Goal: Obtain resource: Obtain resource

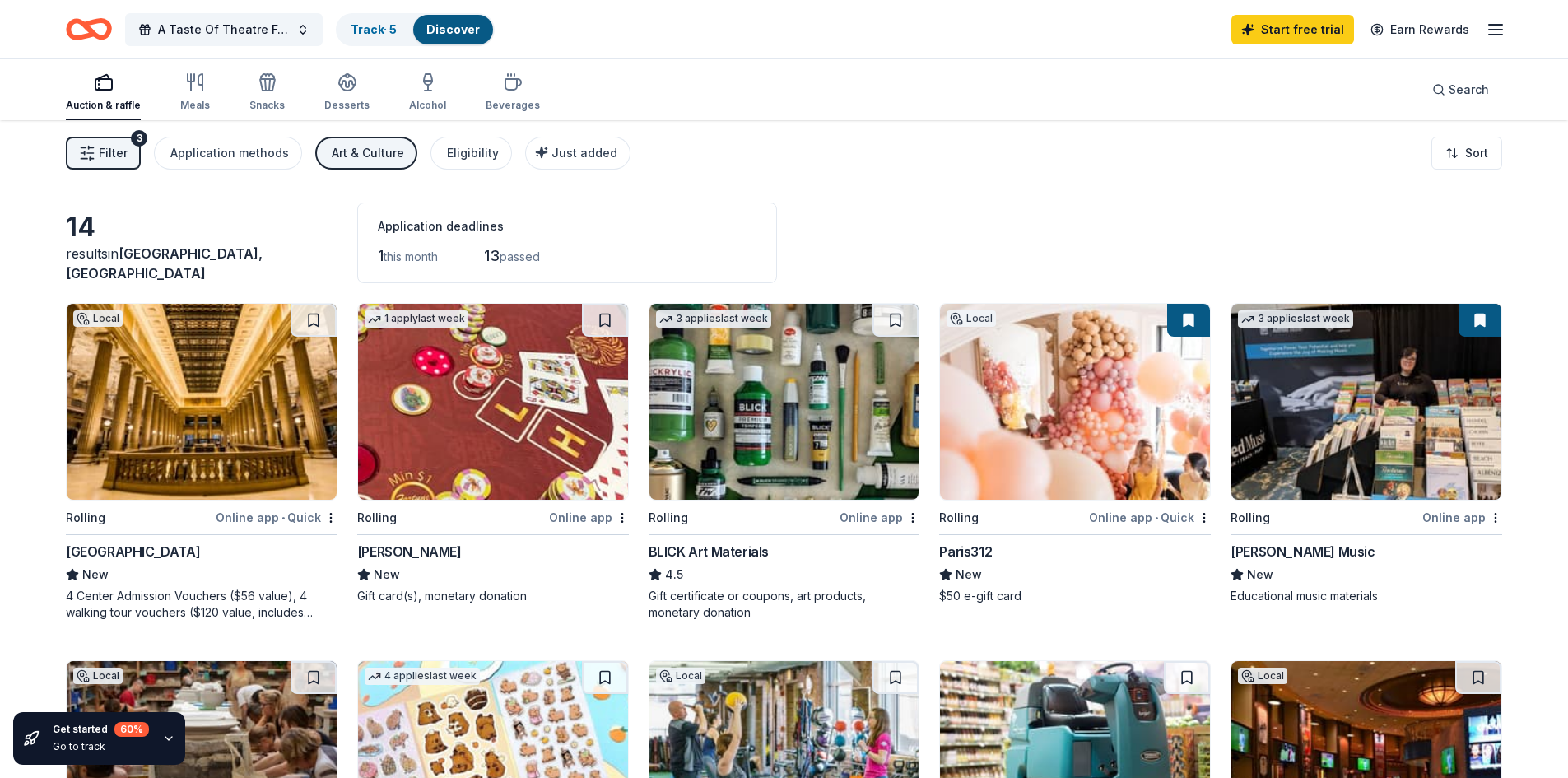
click at [180, 406] on img at bounding box center [201, 401] width 270 height 196
click at [120, 555] on div "[GEOGRAPHIC_DATA]" at bounding box center [132, 552] width 134 height 20
click at [230, 152] on div "Application methods" at bounding box center [229, 153] width 118 height 20
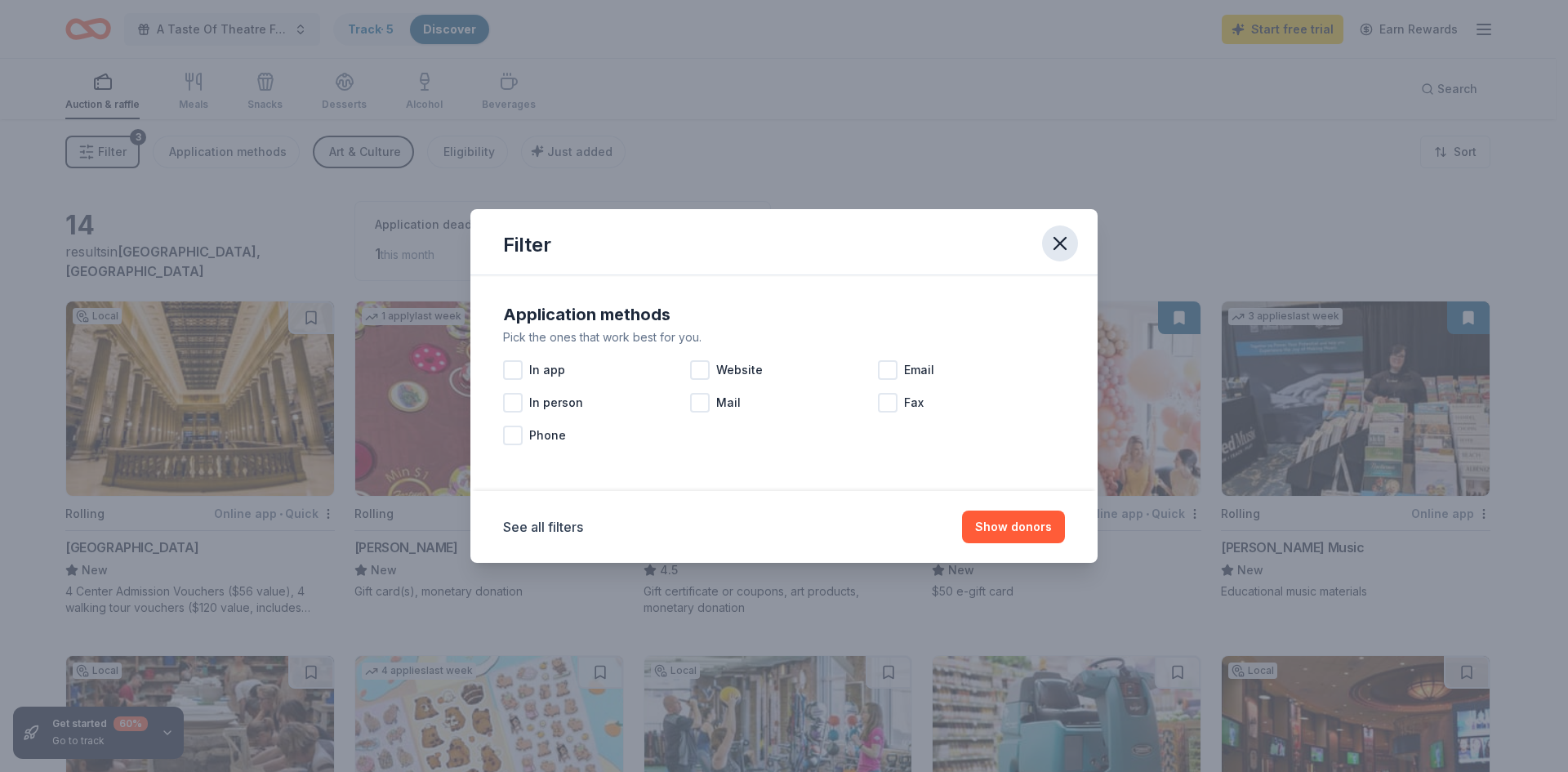
click at [1070, 244] on icon "button" at bounding box center [1059, 243] width 23 height 23
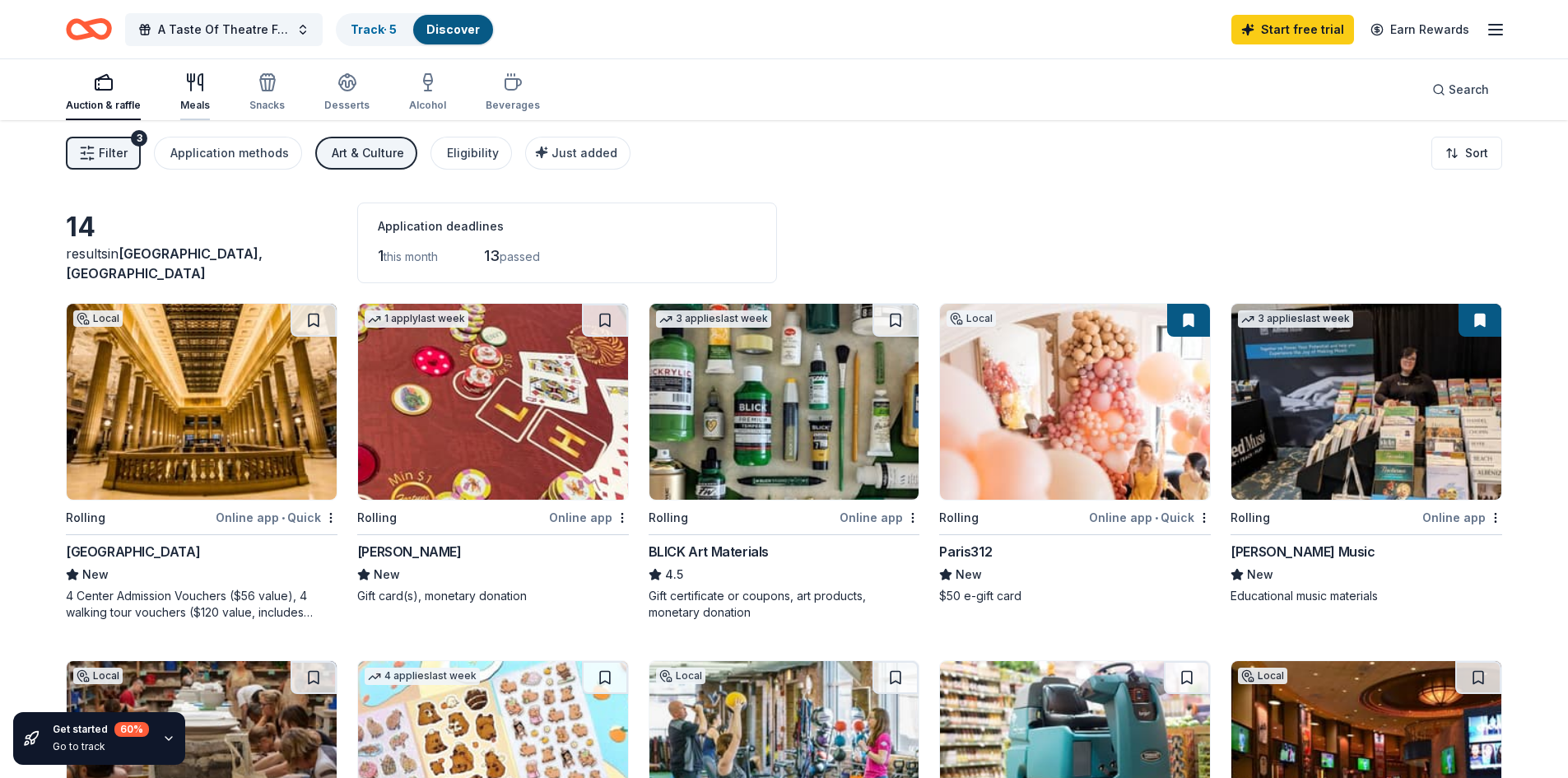
click at [195, 90] on icon "button" at bounding box center [195, 83] width 20 height 20
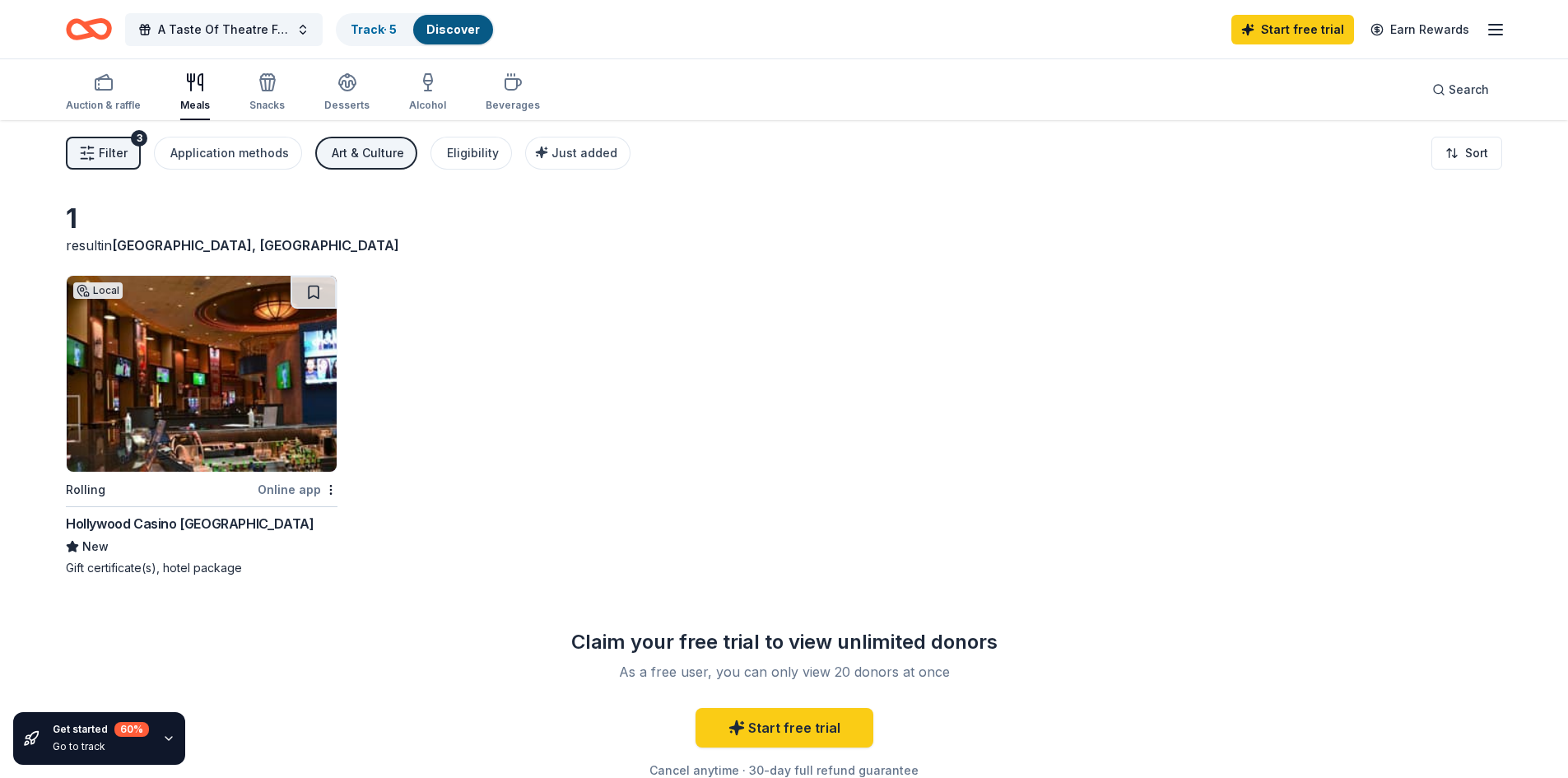
click at [99, 151] on span "Filter" at bounding box center [112, 153] width 29 height 20
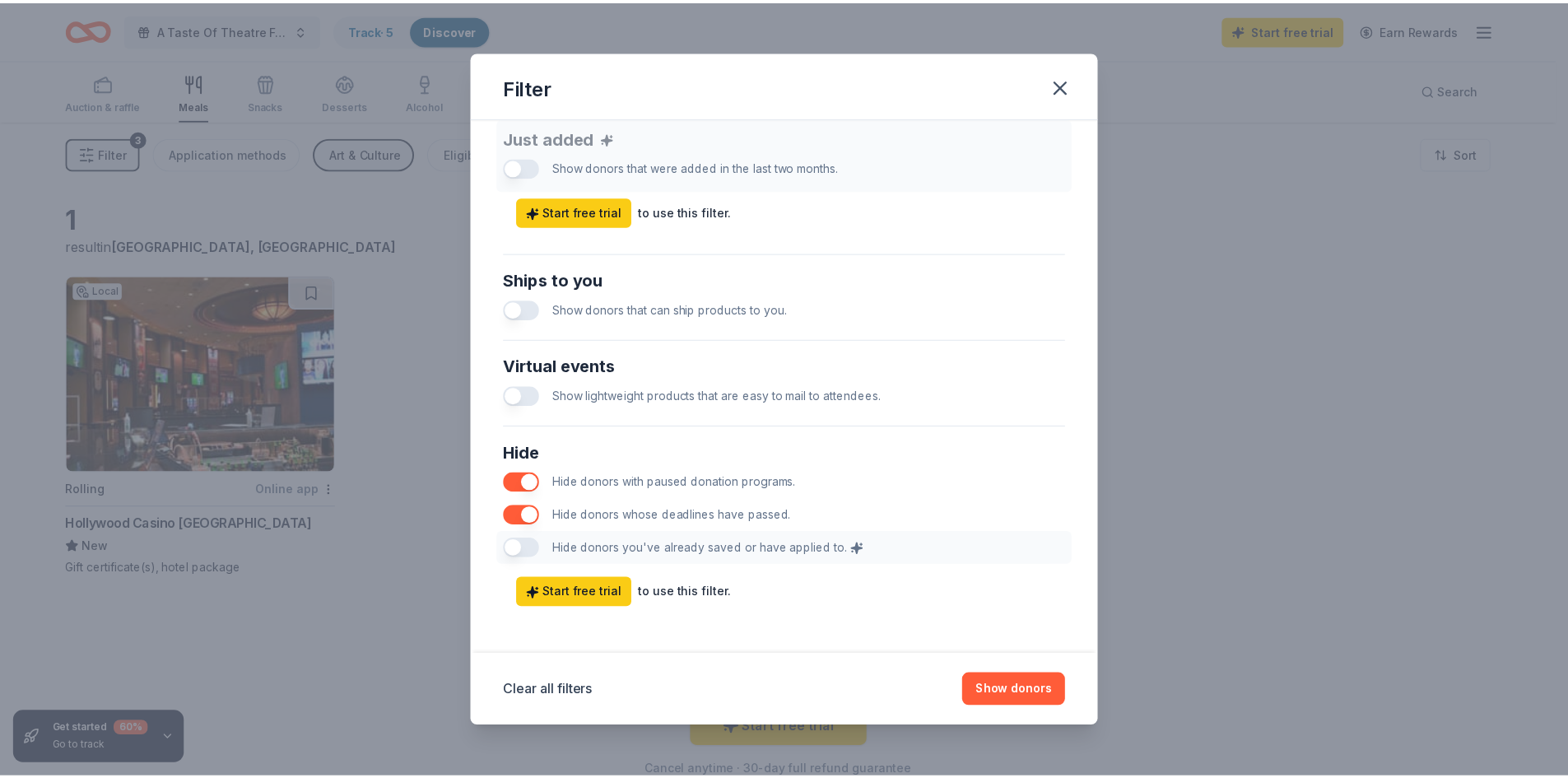
scroll to position [659, 0]
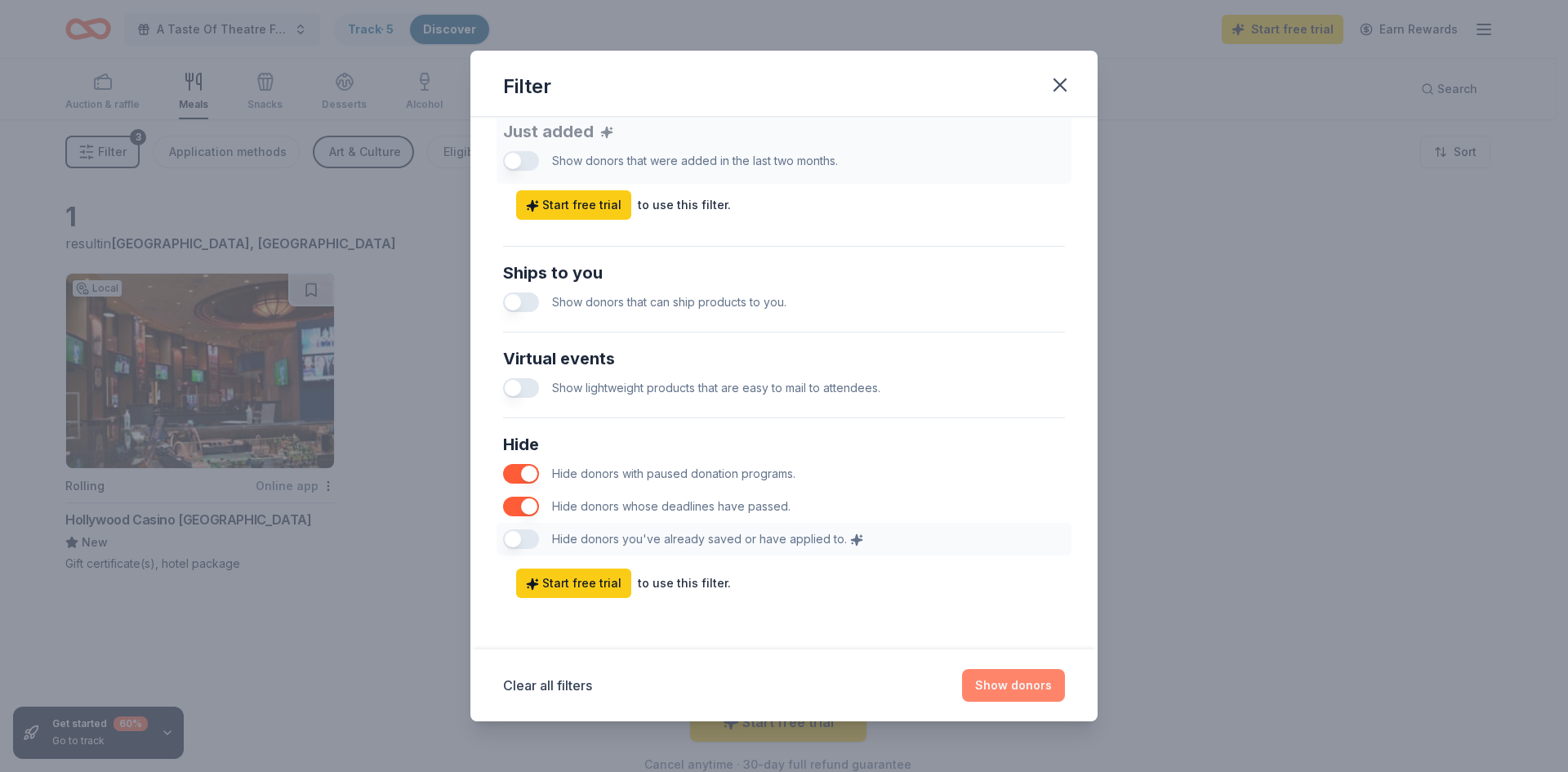
click at [1019, 686] on button "Show donors" at bounding box center [1014, 685] width 103 height 33
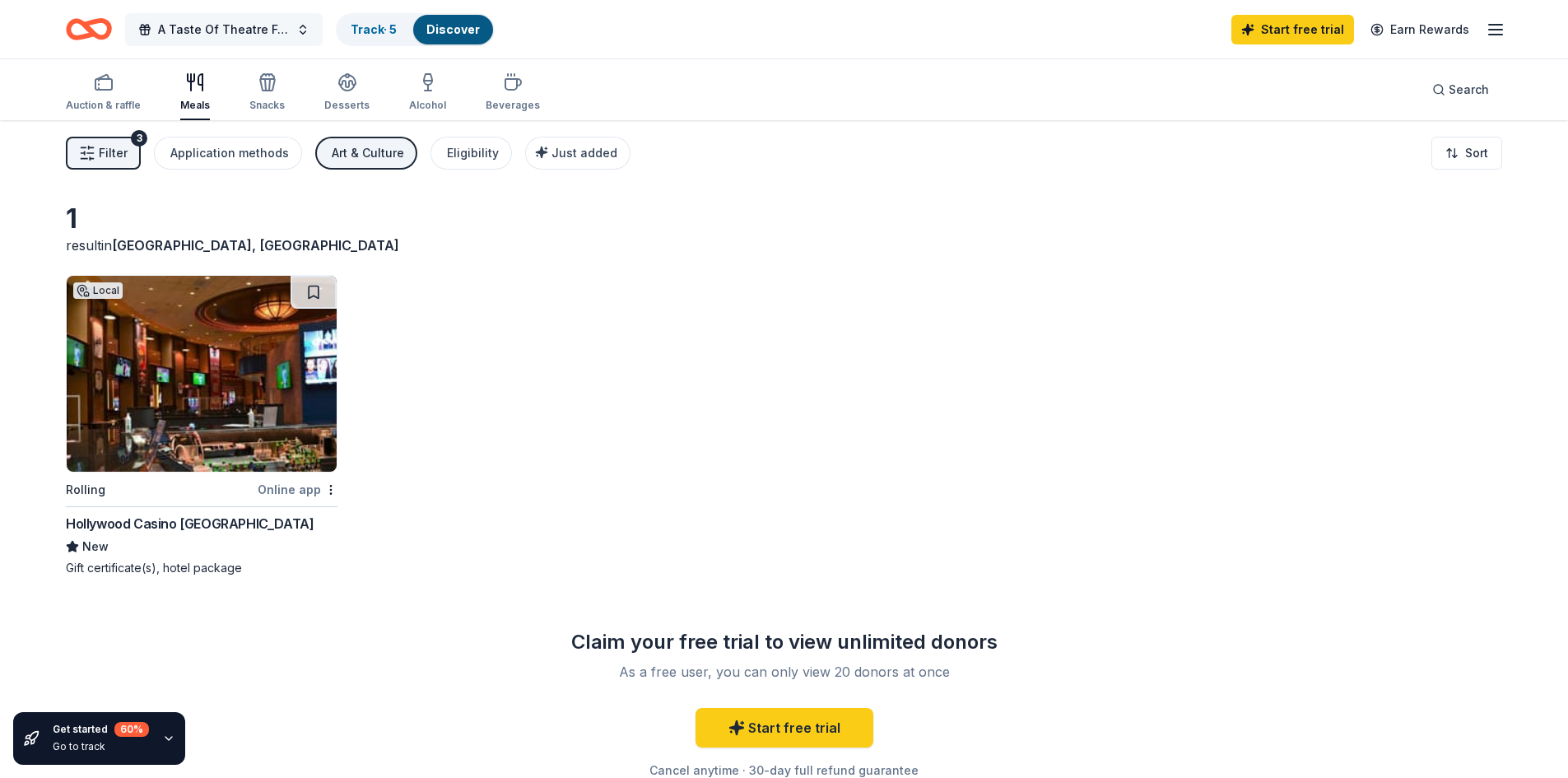
click at [216, 31] on span "A Taste Of Theatre Festival" at bounding box center [224, 30] width 131 height 20
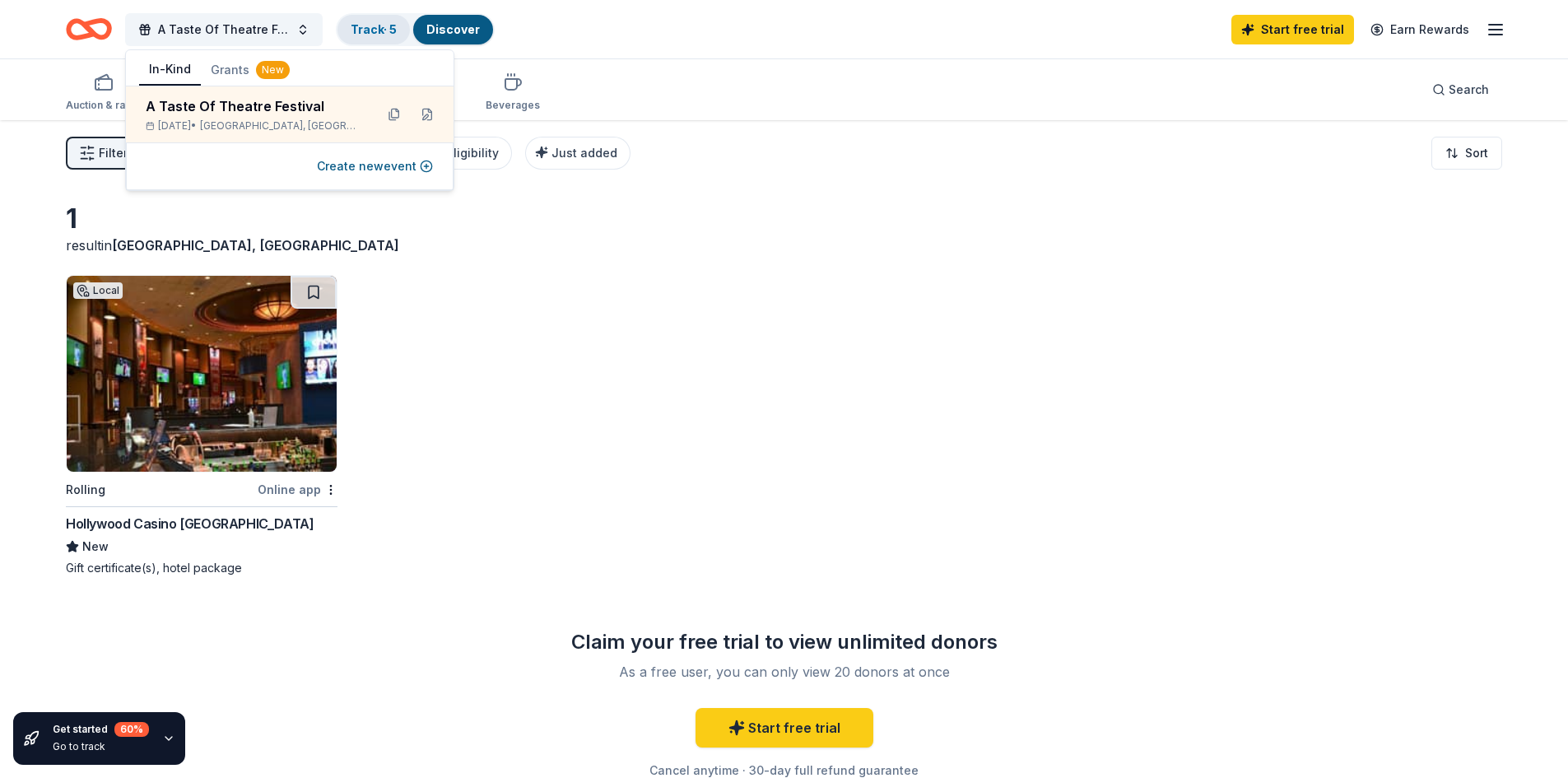
click at [374, 30] on link "Track · 5" at bounding box center [373, 29] width 46 height 14
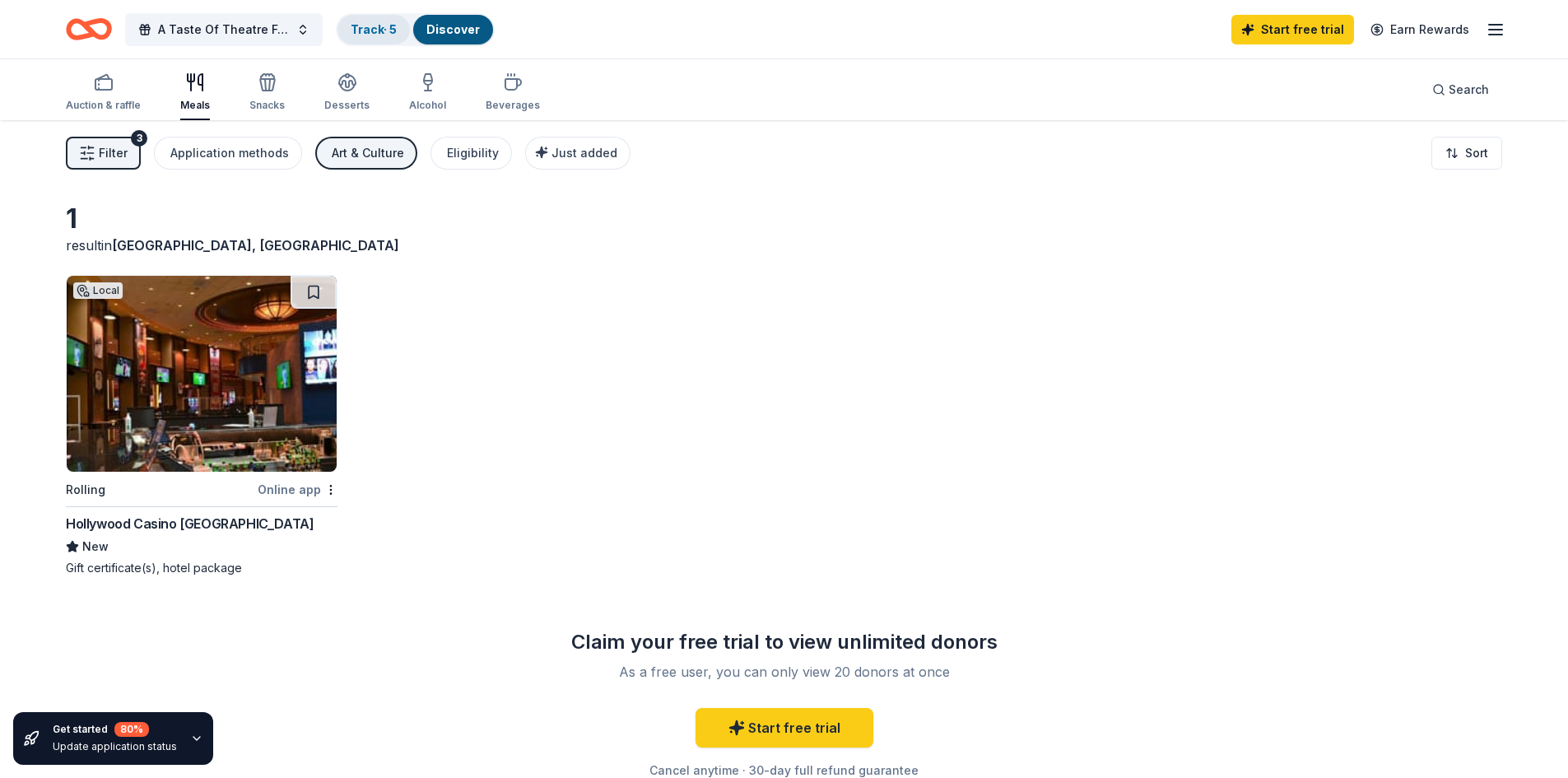
click at [370, 30] on link "Track · 5" at bounding box center [373, 29] width 46 height 14
click at [197, 96] on div "Meals" at bounding box center [195, 93] width 30 height 40
click at [252, 96] on div "Snacks" at bounding box center [267, 93] width 36 height 40
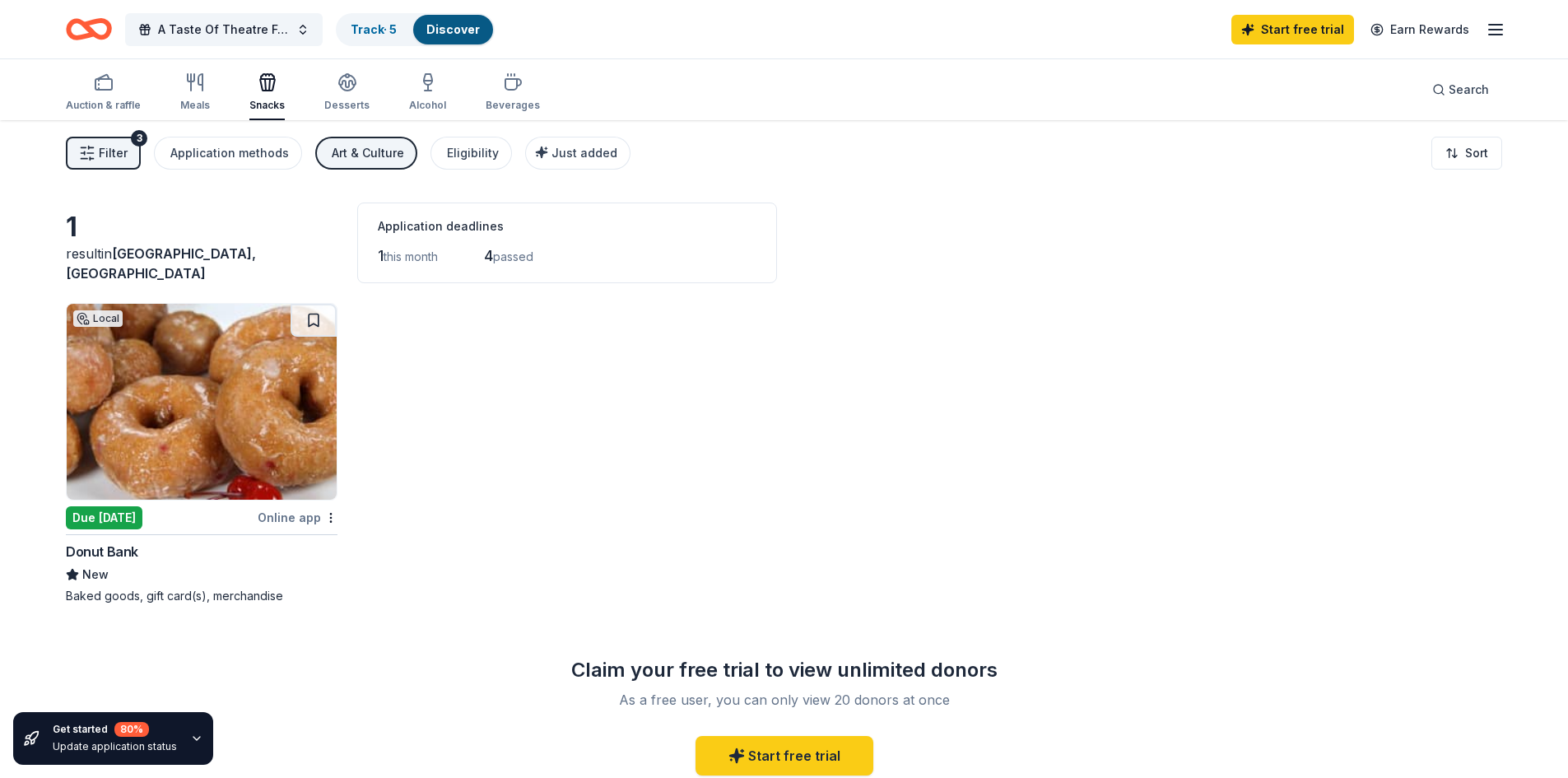
click at [95, 149] on icon "button" at bounding box center [87, 153] width 17 height 17
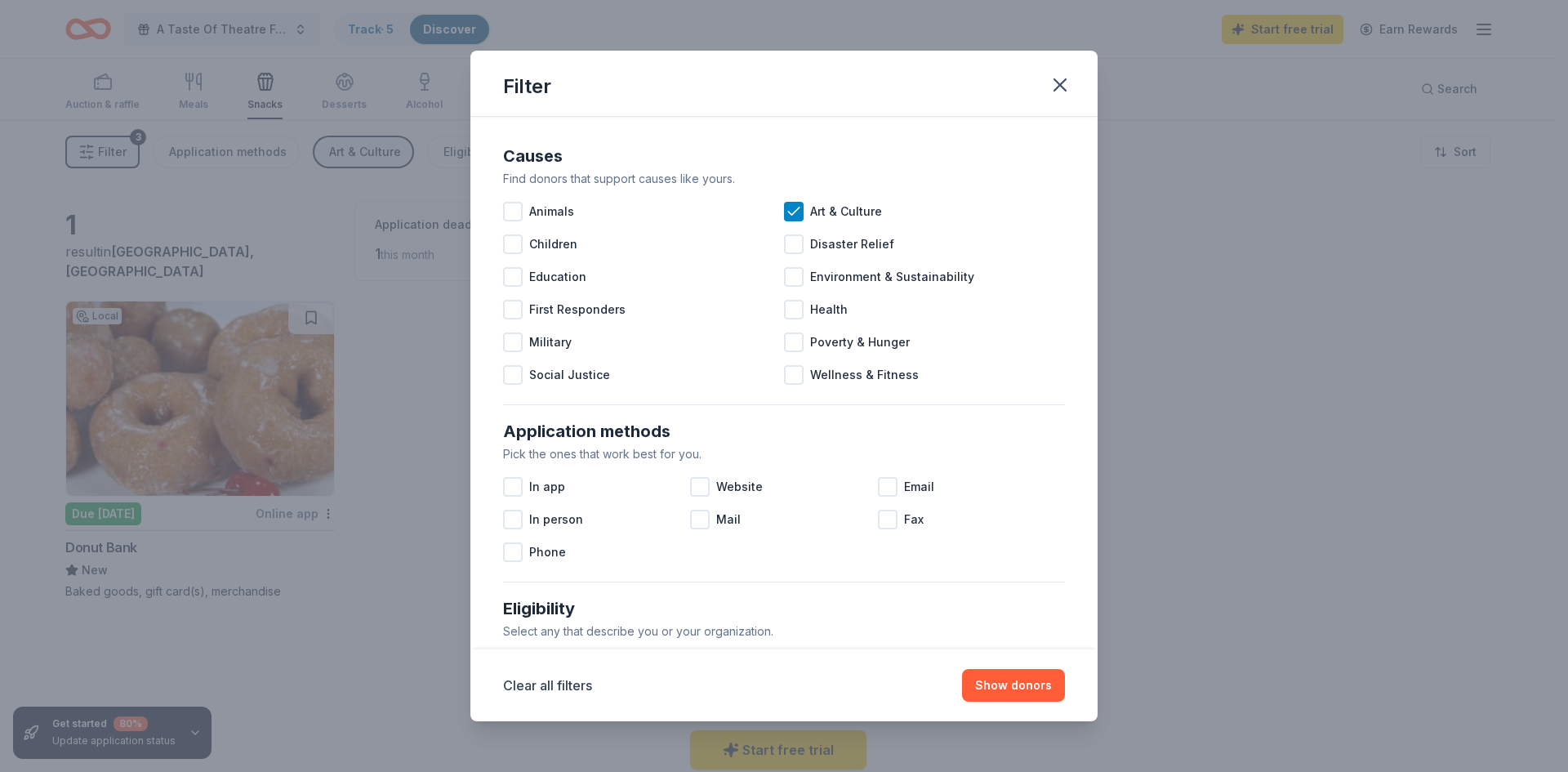
drag, startPoint x: 1062, startPoint y: 86, endPoint x: 667, endPoint y: 92, distance: 395.0
click at [1058, 86] on icon "button" at bounding box center [1059, 84] width 23 height 23
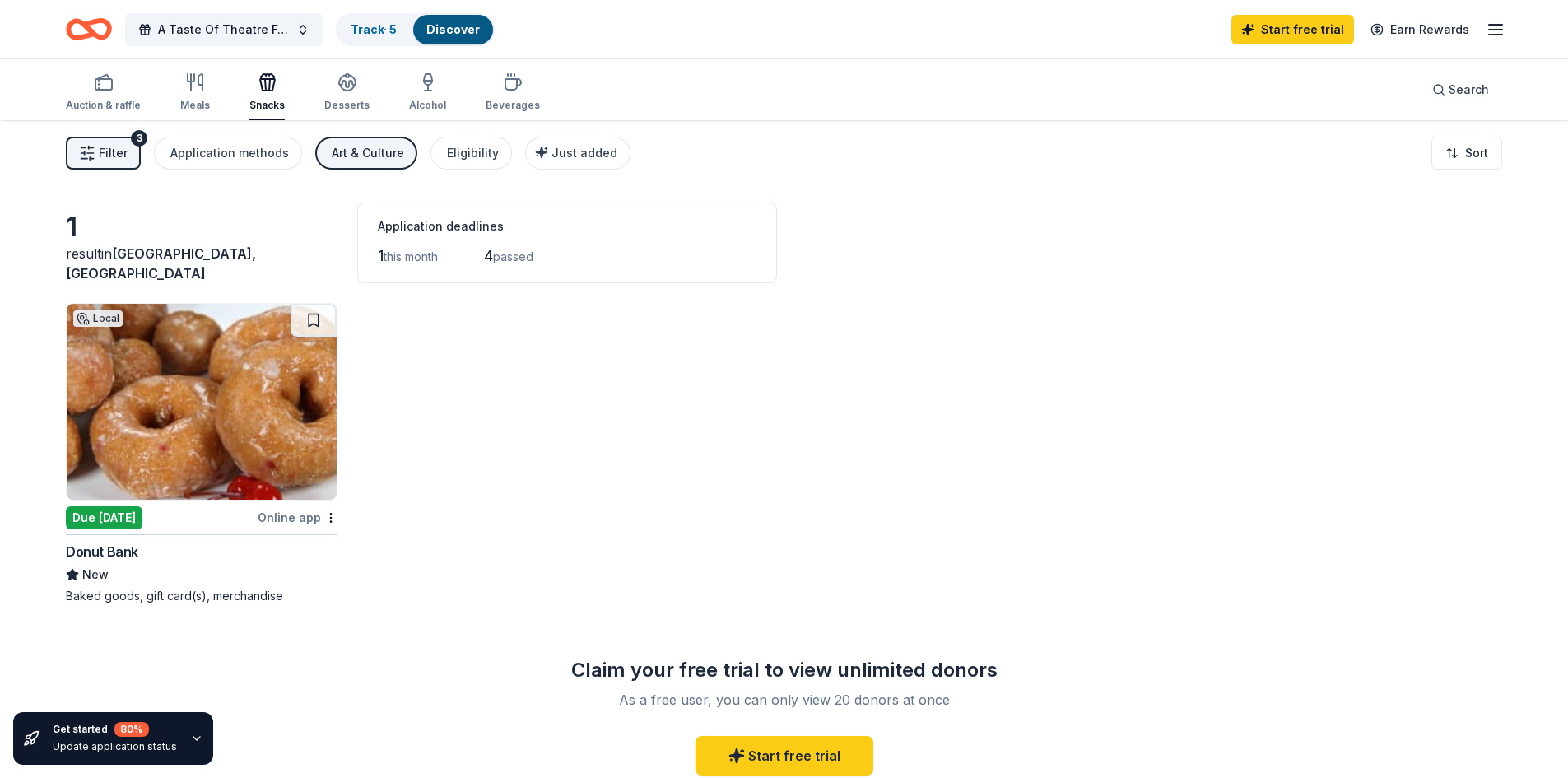
click at [136, 136] on div "3" at bounding box center [138, 138] width 17 height 17
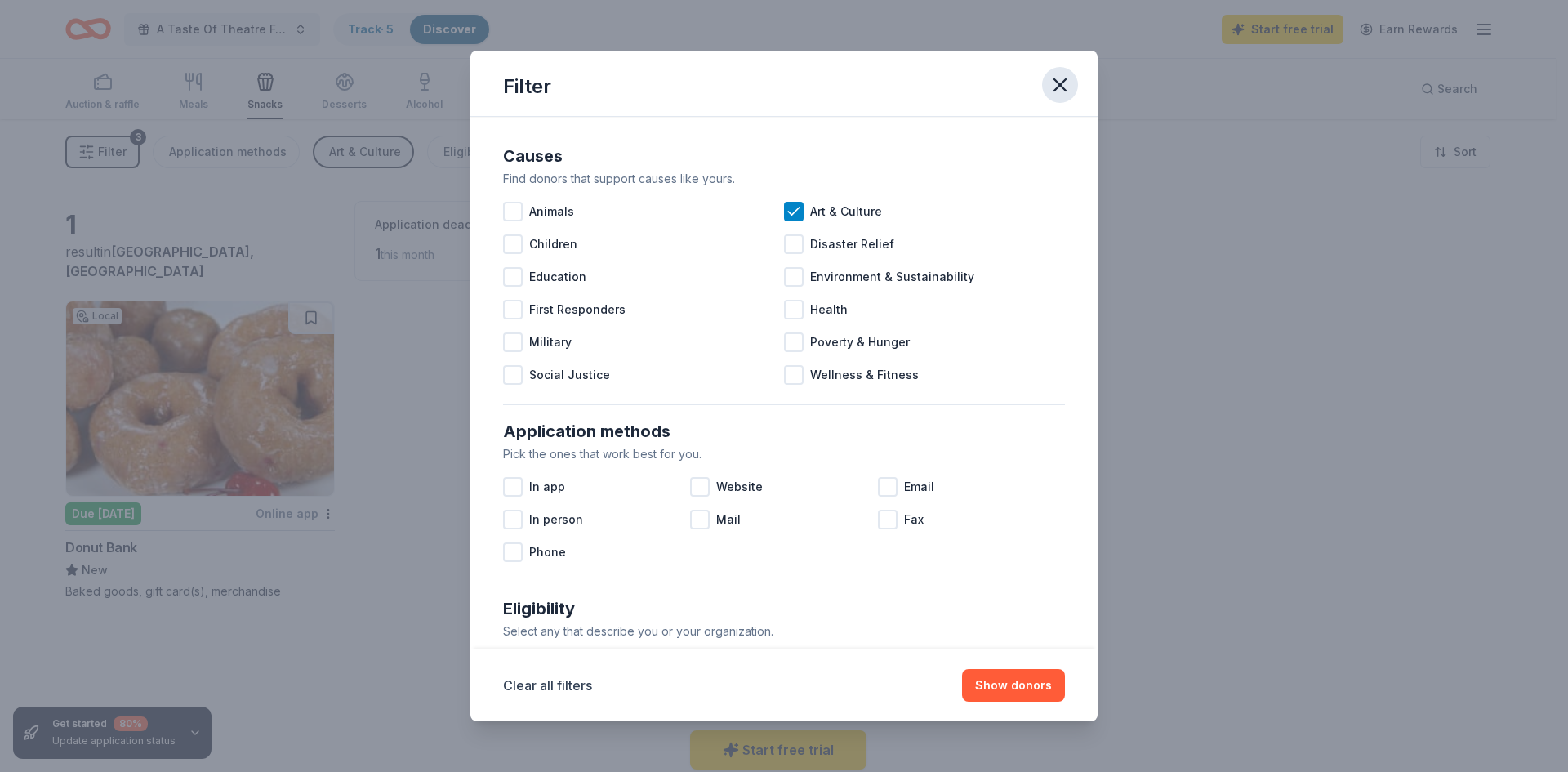
click at [1055, 90] on icon "button" at bounding box center [1060, 85] width 12 height 12
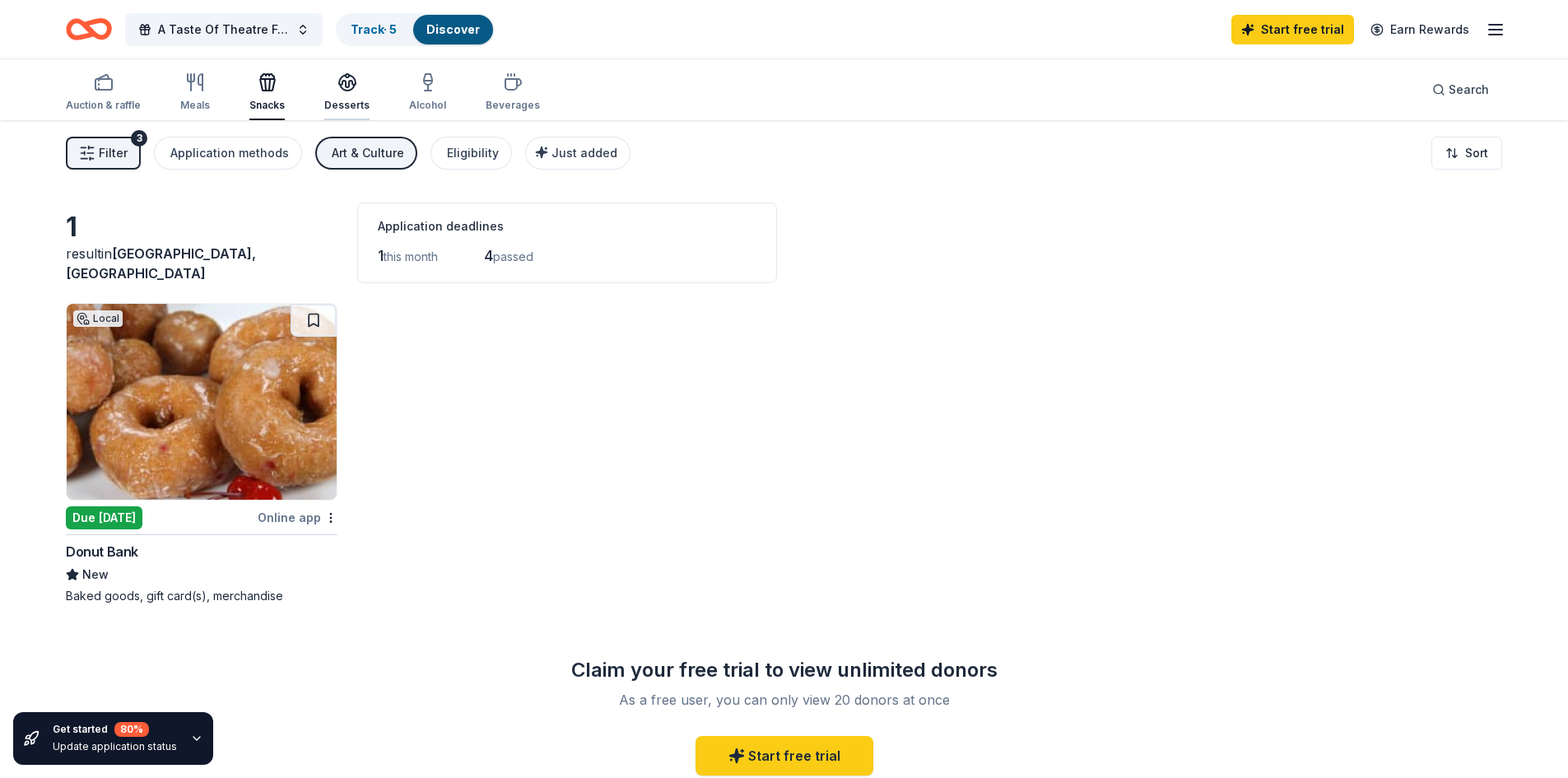
click at [358, 93] on div "Desserts" at bounding box center [346, 93] width 45 height 40
click at [432, 94] on div "Alcohol" at bounding box center [427, 93] width 37 height 40
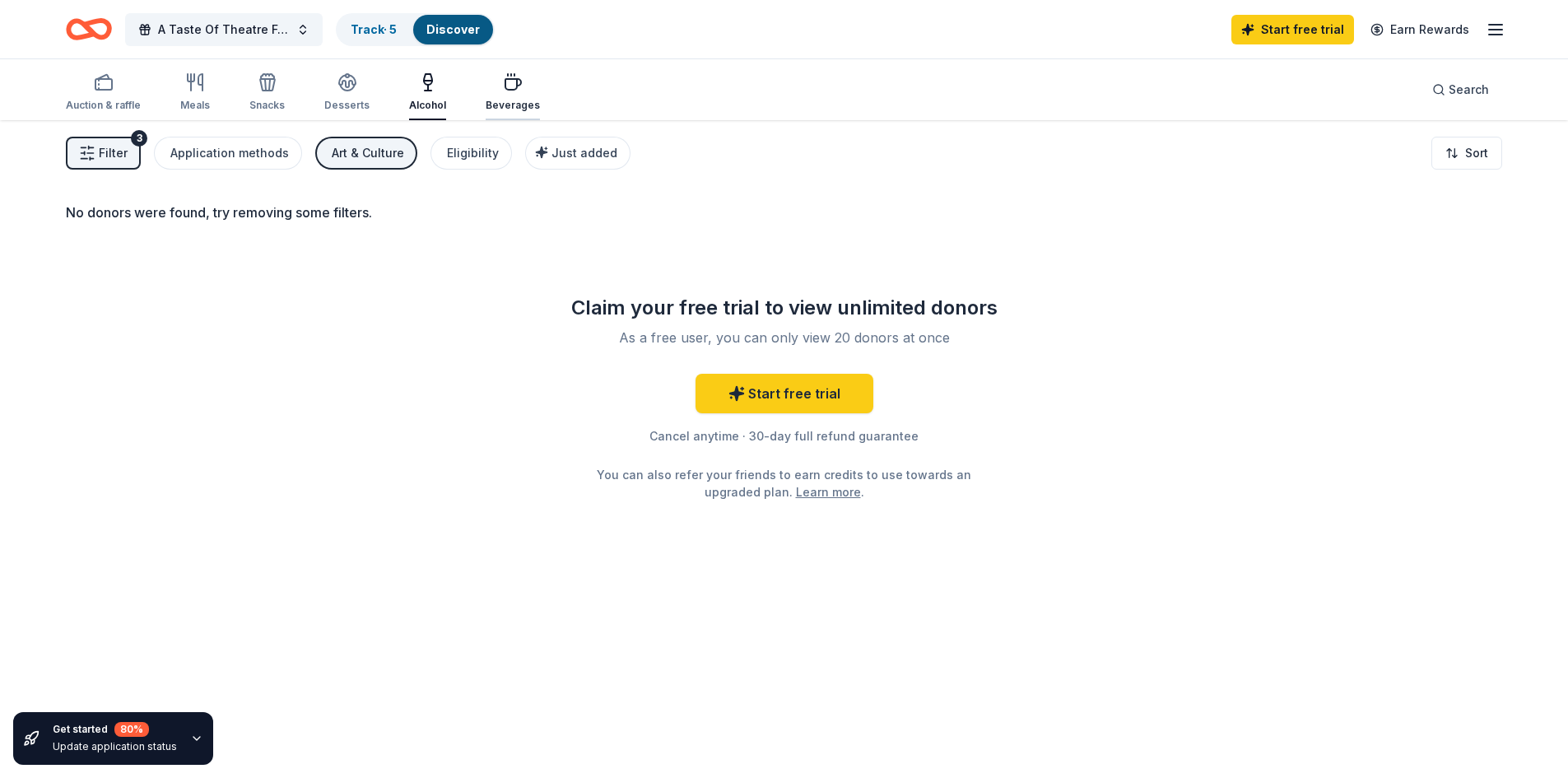
click at [521, 107] on div "Beverages" at bounding box center [513, 105] width 55 height 13
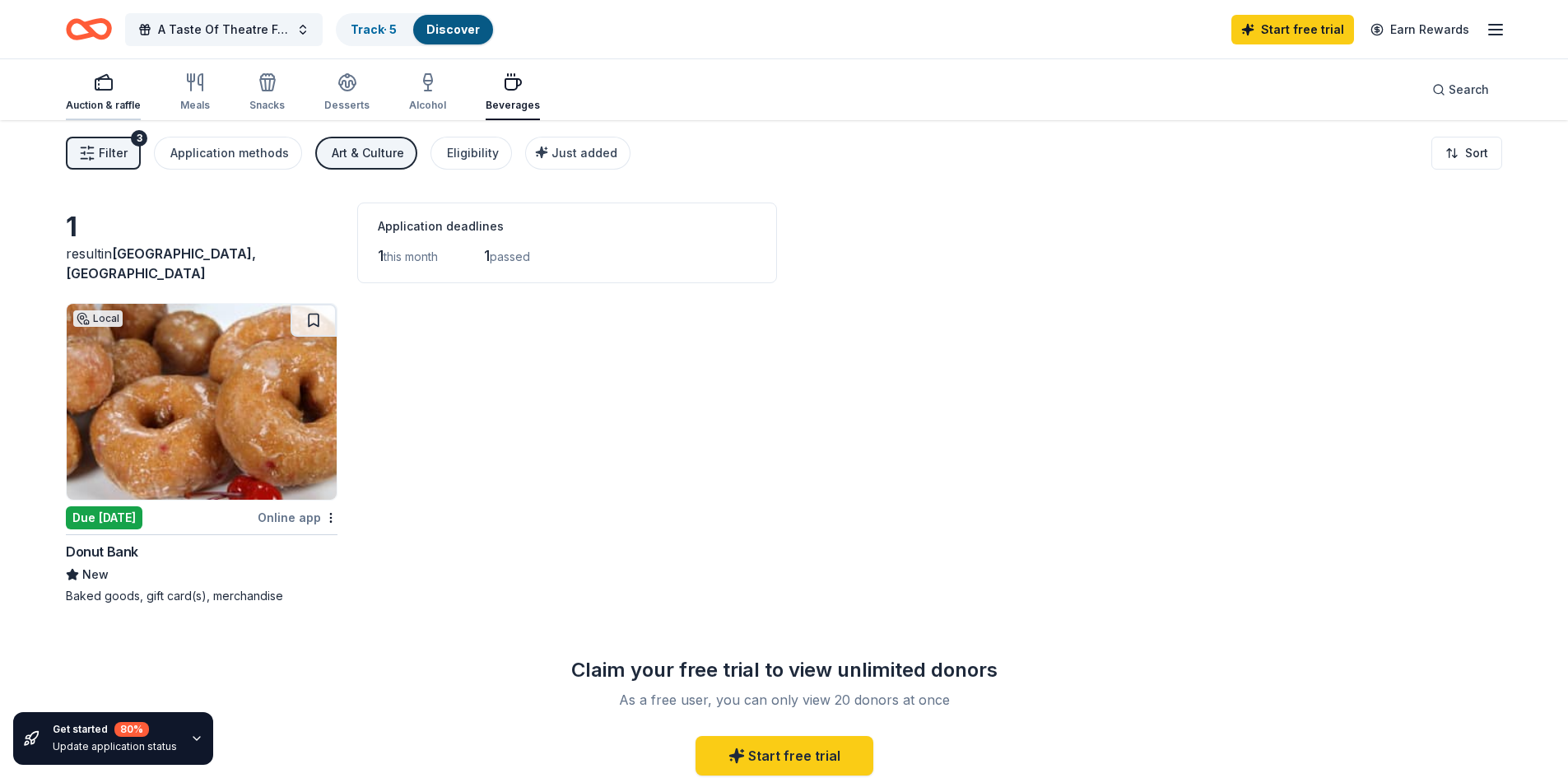
click at [100, 79] on rect "button" at bounding box center [104, 84] width 17 height 11
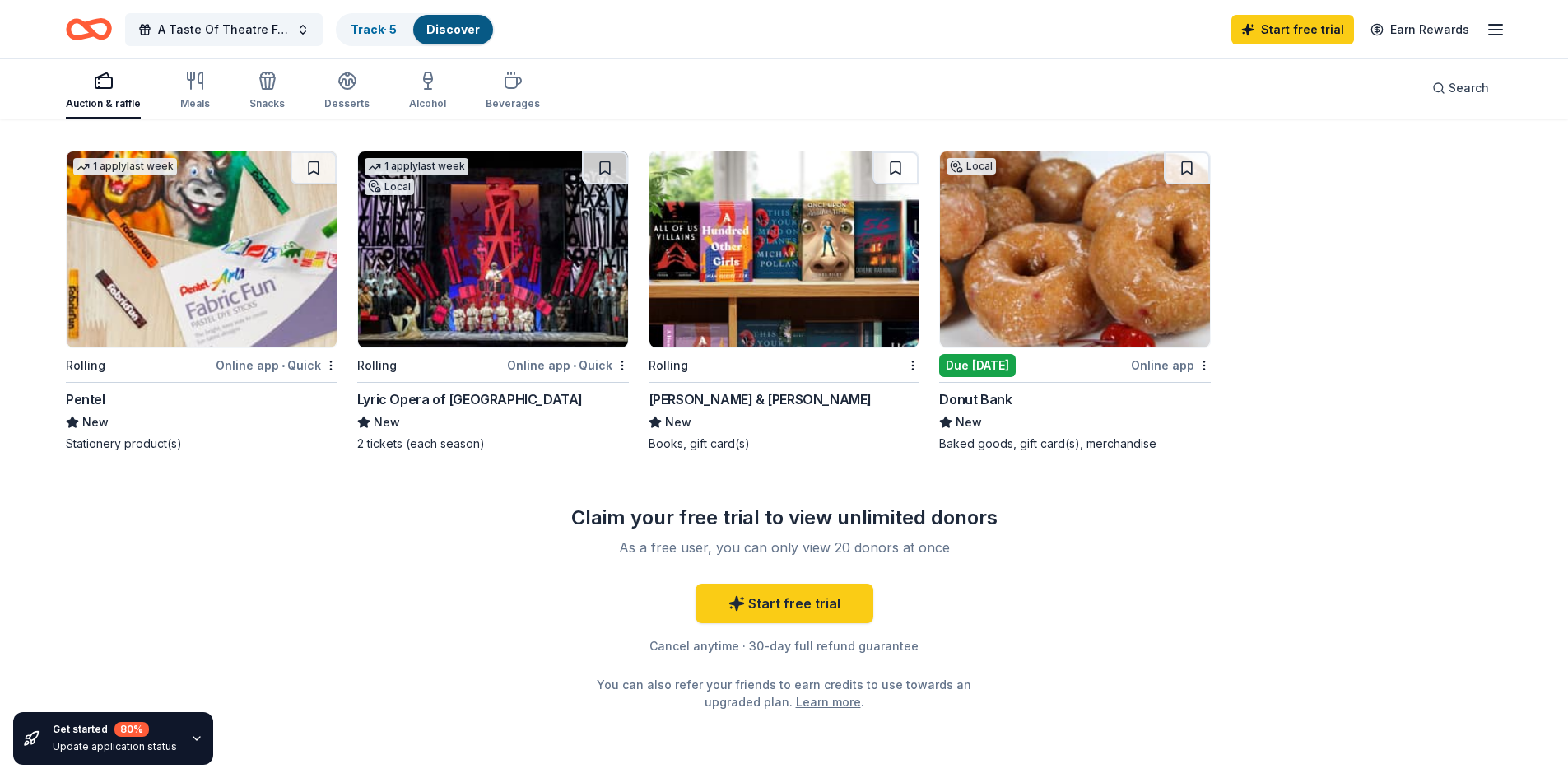
scroll to position [874, 0]
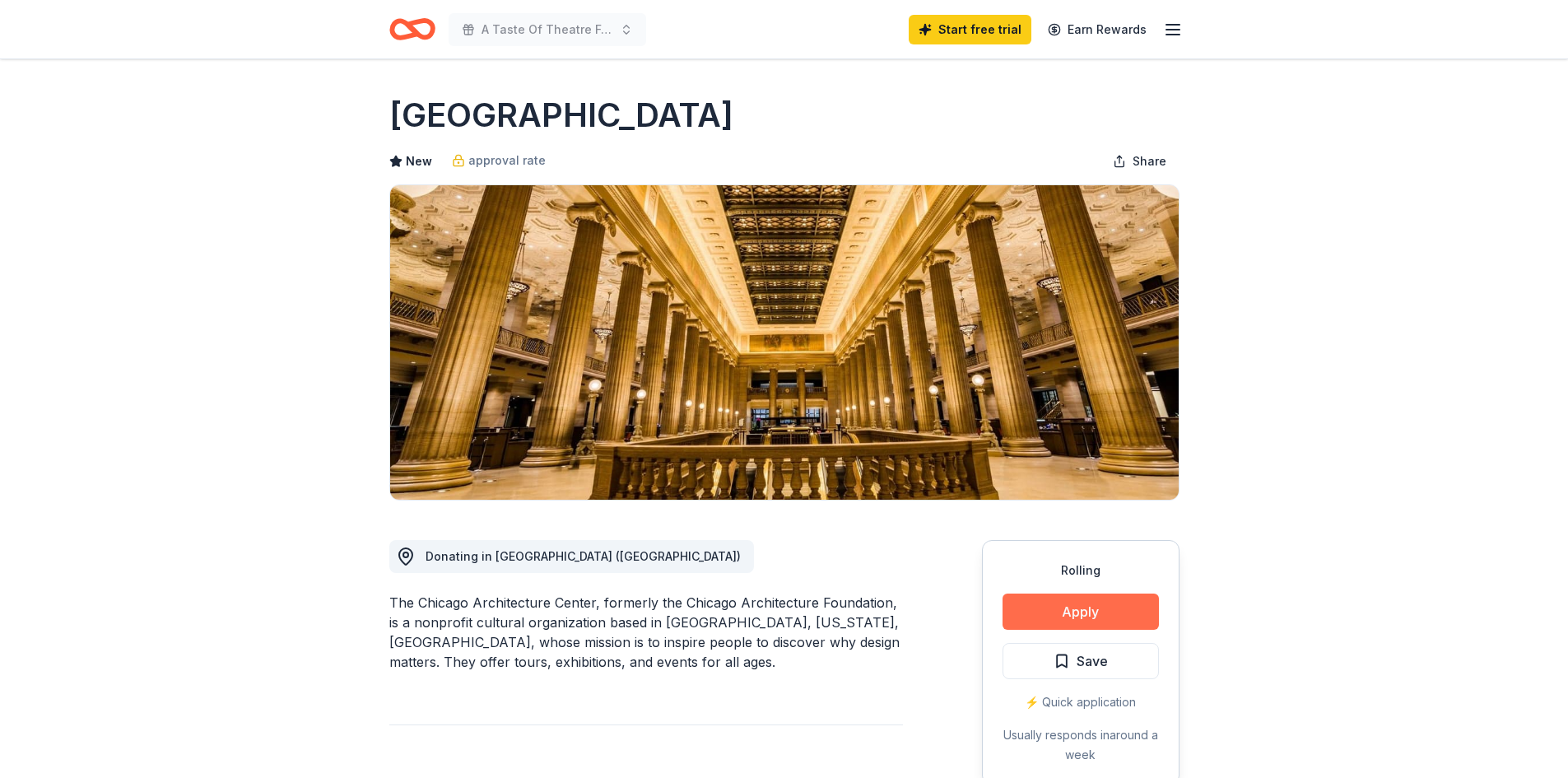
click at [1118, 621] on button "Apply" at bounding box center [1080, 612] width 156 height 36
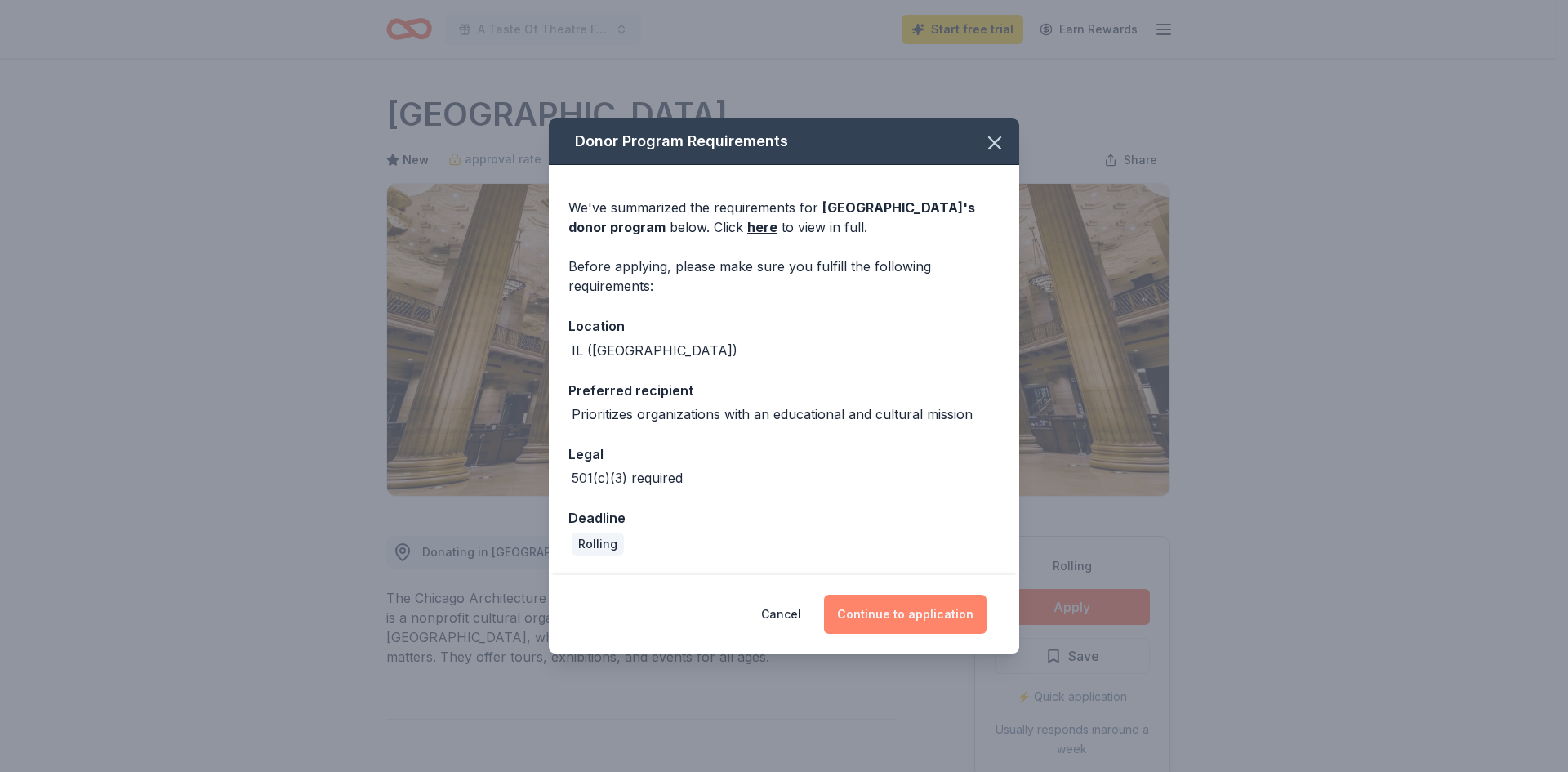
click at [934, 614] on button "Continue to application" at bounding box center [905, 615] width 163 height 40
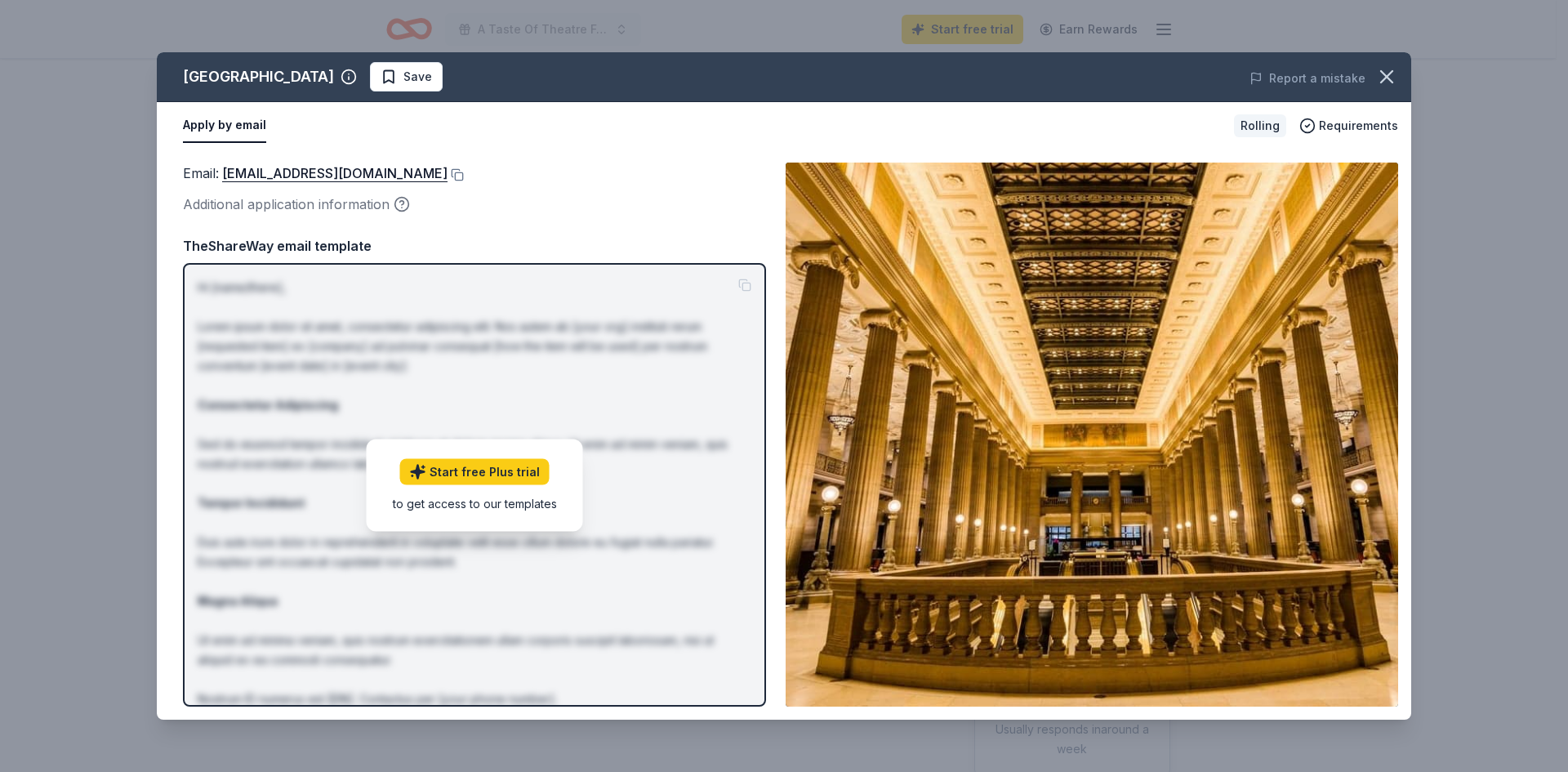
click at [209, 127] on button "Apply by email" at bounding box center [224, 126] width 83 height 35
click at [456, 173] on button at bounding box center [455, 174] width 17 height 13
click at [622, 193] on div "Email : donationrequests@architecture.org Additional application information" at bounding box center [474, 190] width 583 height 53
click at [63, 140] on div "Chicago Architecture Center Save Report a mistake Apply by email Rolling Requir…" at bounding box center [784, 386] width 1568 height 772
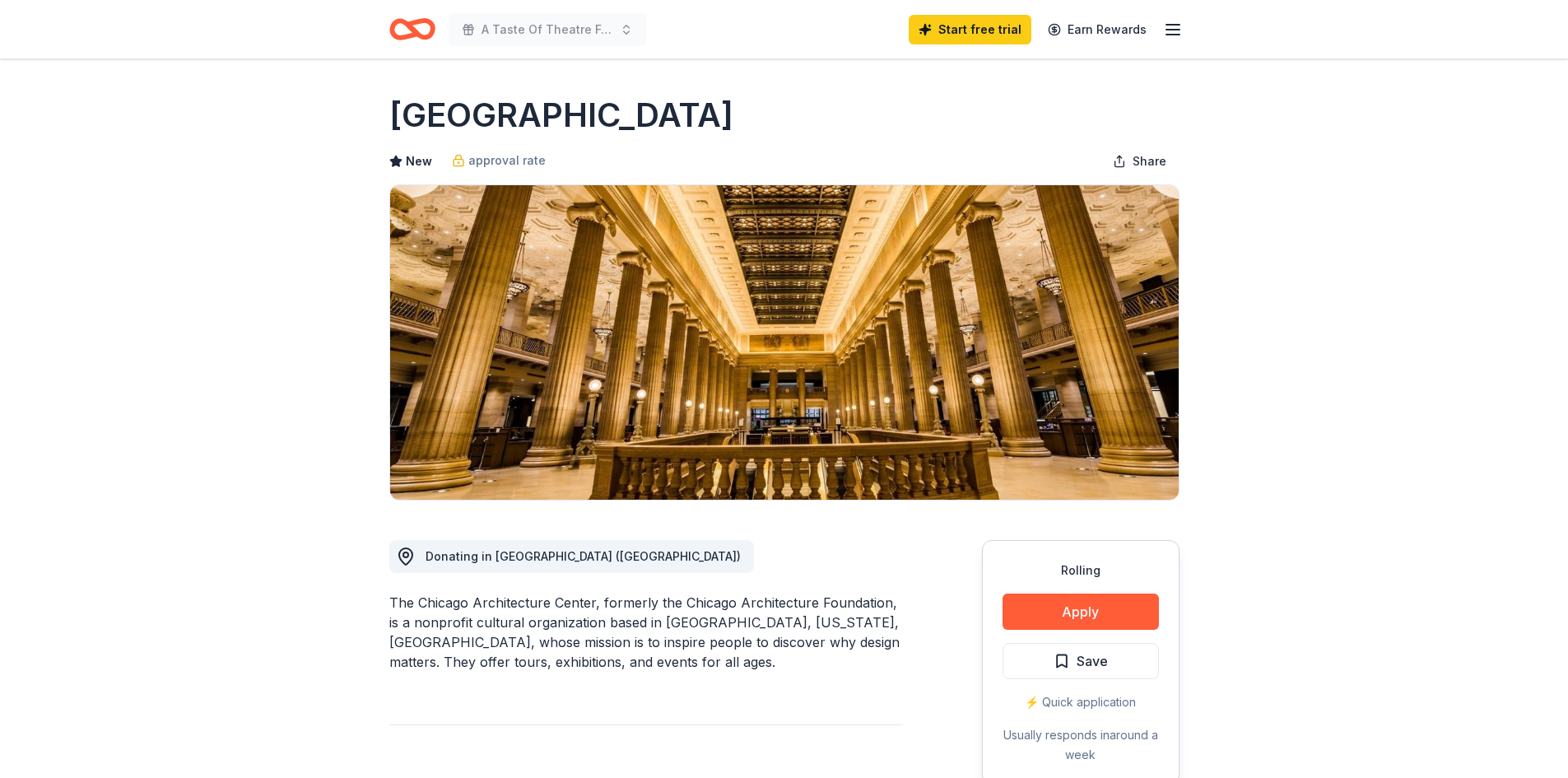
drag, startPoint x: 373, startPoint y: 608, endPoint x: 604, endPoint y: 611, distance: 231.0
drag, startPoint x: 617, startPoint y: 662, endPoint x: 530, endPoint y: 652, distance: 87.6
click at [475, 639] on div "The Chicago Architecture Center, formerly the Chicago Architecture Foundation, …" at bounding box center [646, 632] width 514 height 79
drag, startPoint x: 614, startPoint y: 662, endPoint x: 443, endPoint y: 609, distance: 179.0
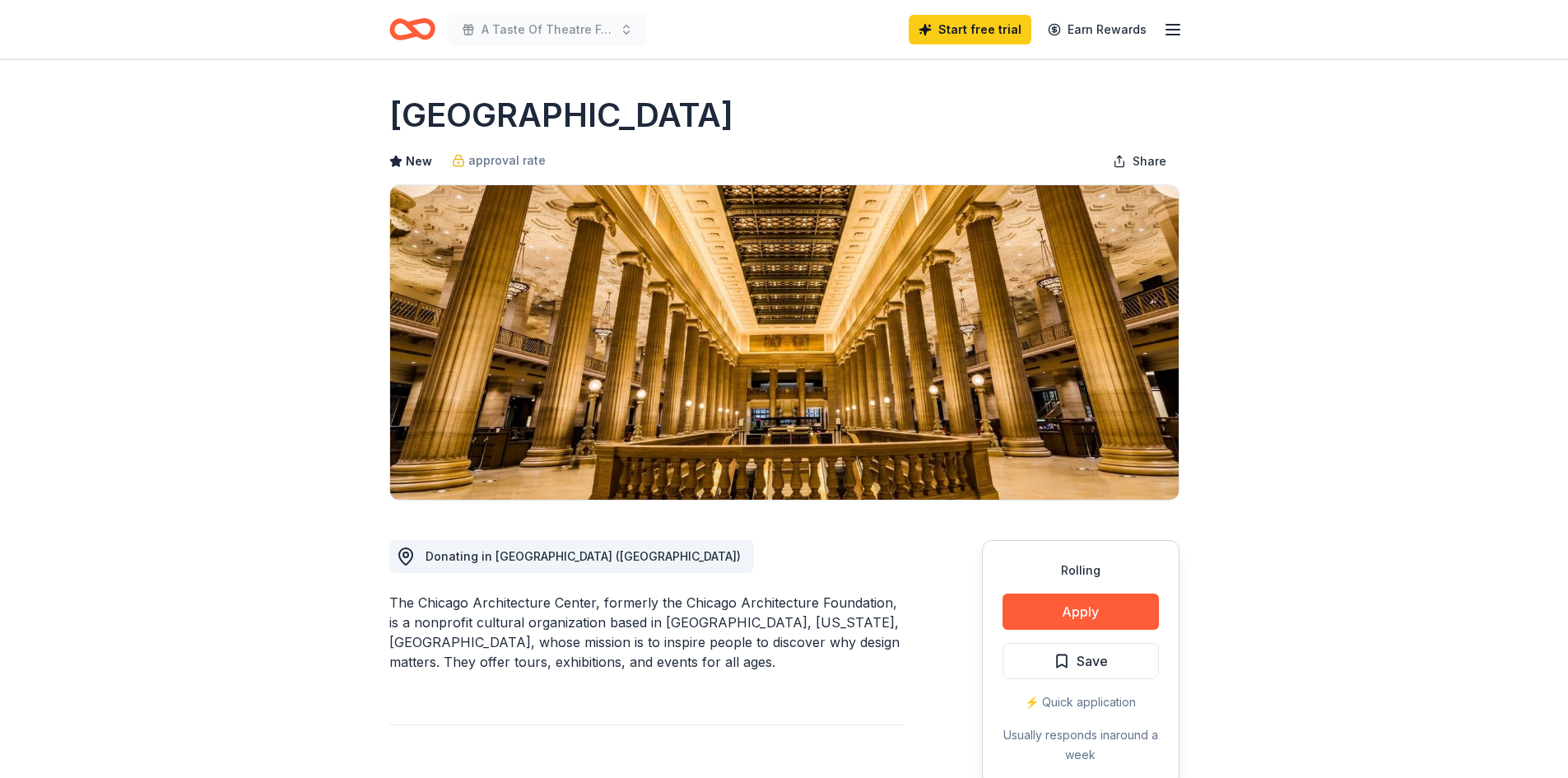
click at [454, 626] on div "The Chicago Architecture Center, formerly the Chicago Architecture Foundation, …" at bounding box center [646, 632] width 514 height 79
drag, startPoint x: 615, startPoint y: 621, endPoint x: 465, endPoint y: 630, distance: 150.3
click at [439, 621] on div "The Chicago Architecture Center, formerly the Chicago Architecture Foundation, …" at bounding box center [646, 632] width 514 height 79
drag, startPoint x: 615, startPoint y: 660, endPoint x: 395, endPoint y: 565, distance: 239.6
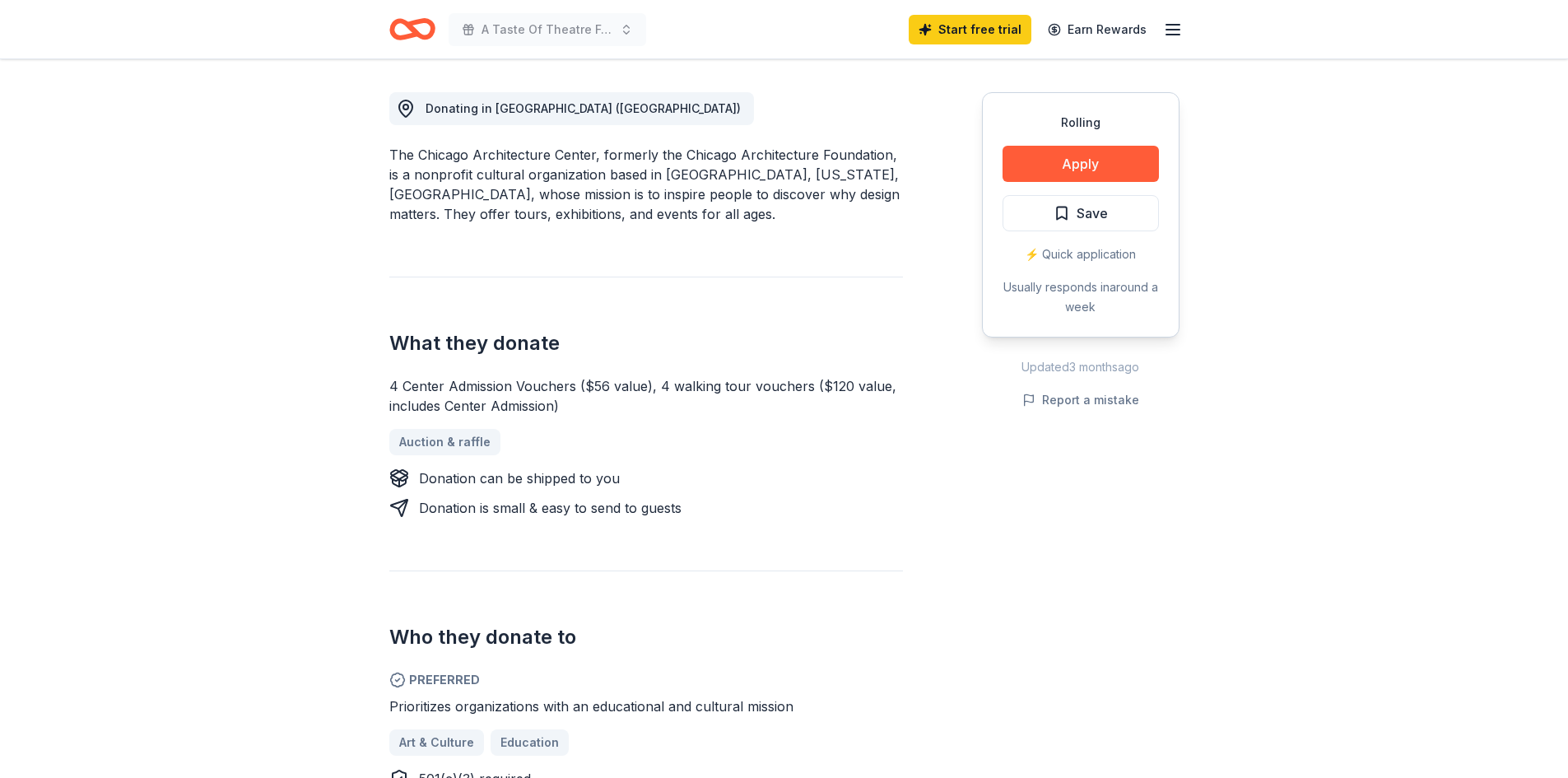
scroll to position [449, 0]
drag, startPoint x: 381, startPoint y: 389, endPoint x: 449, endPoint y: 389, distance: 68.0
click at [429, 389] on div "Chicago Architecture Center New approval rate Share Donating in IL (Chicago) Th…" at bounding box center [784, 782] width 843 height 2343
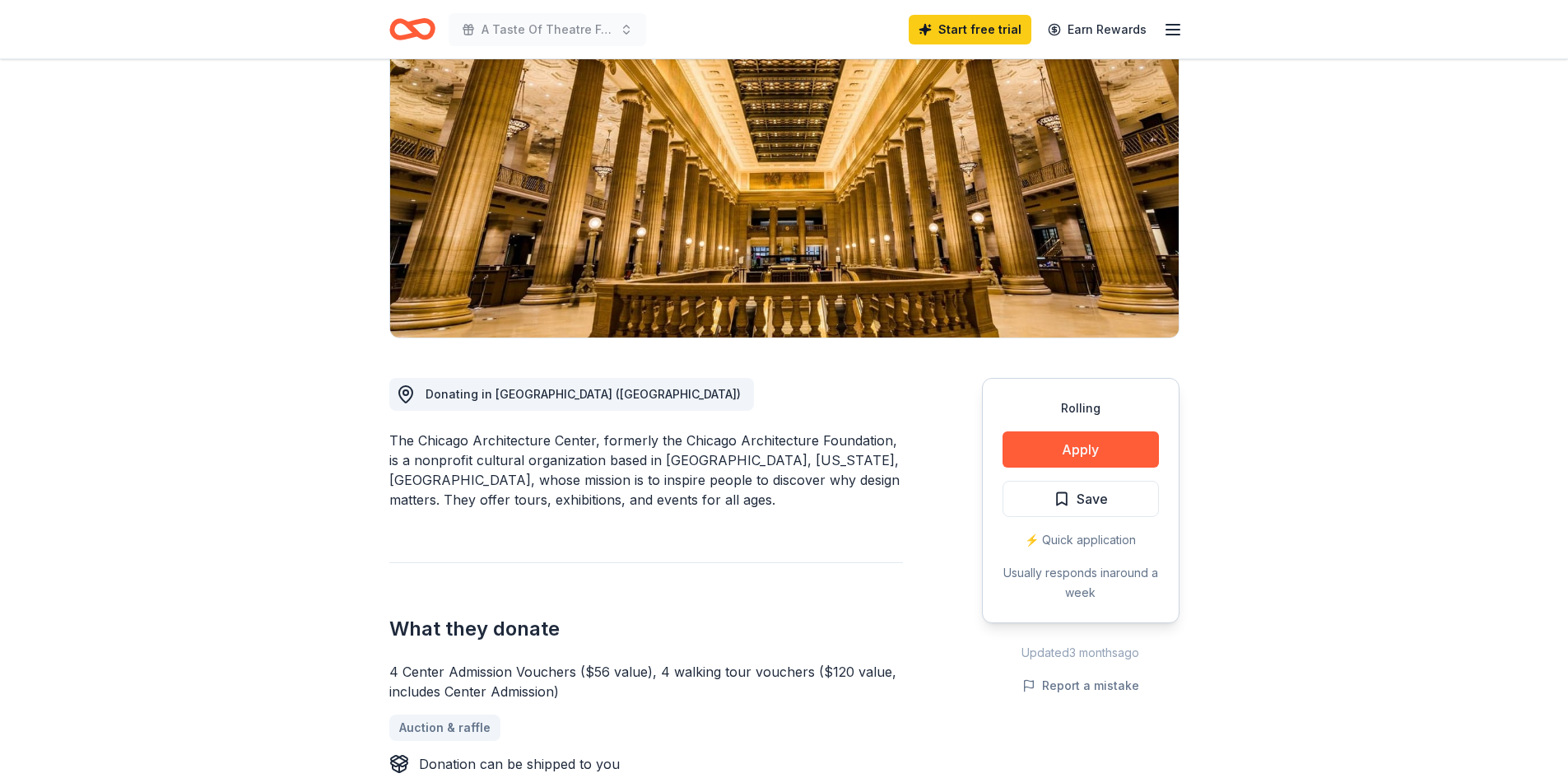
scroll to position [0, 0]
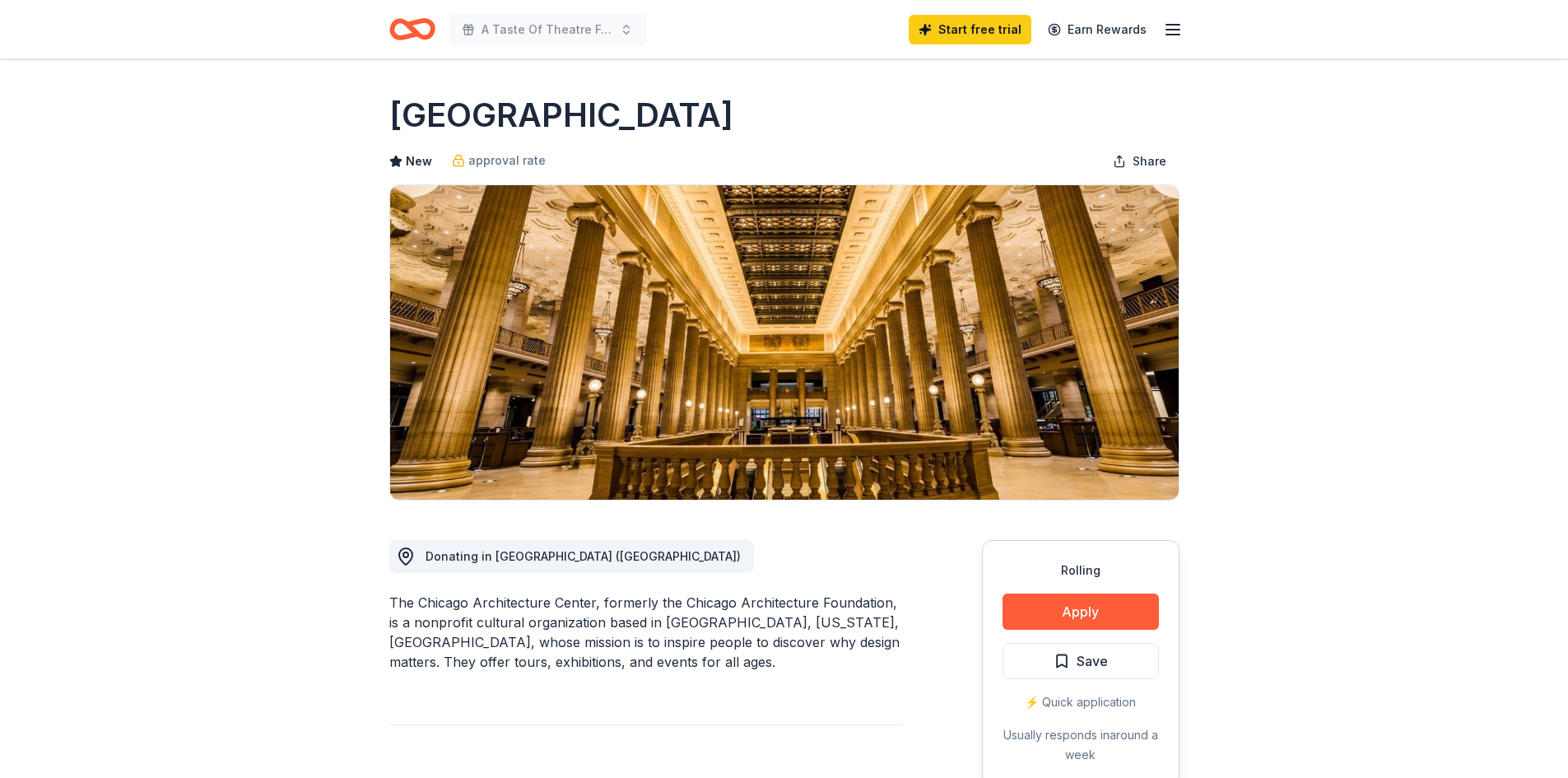
drag, startPoint x: 376, startPoint y: 117, endPoint x: 851, endPoint y: 113, distance: 475.0
drag, startPoint x: 862, startPoint y: 114, endPoint x: 288, endPoint y: 54, distance: 577.1
